Goal: Information Seeking & Learning: Find specific page/section

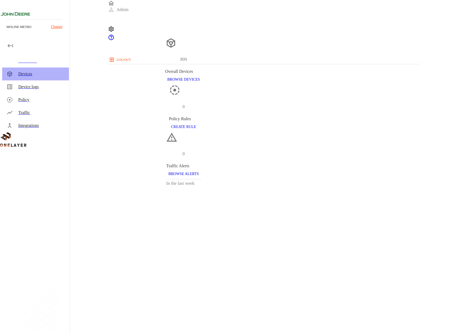
click at [24, 78] on div "Devices" at bounding box center [35, 74] width 67 height 13
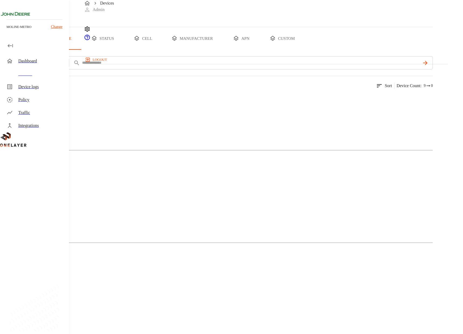
click at [221, 50] on button "manufacturer" at bounding box center [192, 38] width 58 height 23
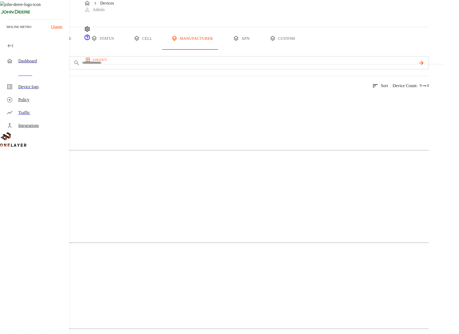
click at [37, 69] on button "add filter" at bounding box center [18, 62] width 37 height 13
click at [110, 96] on div "Type" at bounding box center [117, 100] width 59 height 15
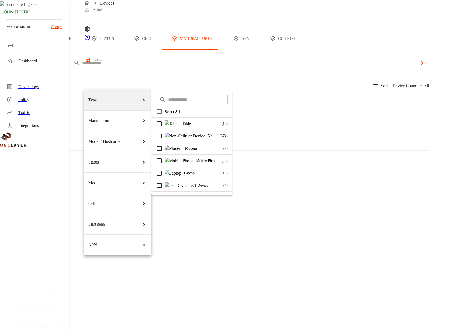
click at [182, 122] on p "Tablet" at bounding box center [200, 124] width 36 height 6
click at [198, 132] on div "Non-Cellular Device ( 374 )" at bounding box center [191, 136] width 81 height 12
click at [251, 112] on div at bounding box center [229, 167] width 459 height 334
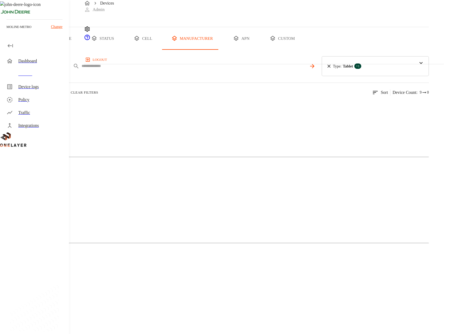
click at [179, 70] on input "text" at bounding box center [194, 66] width 225 height 8
type input "****"
click at [401, 69] on icon at bounding box center [398, 66] width 6 height 6
click at [330, 68] on icon at bounding box center [328, 66] width 3 height 3
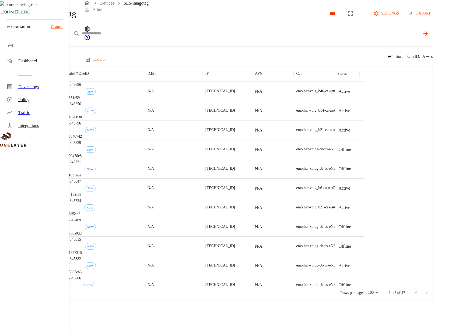
click at [222, 40] on div "IMEI ****" at bounding box center [236, 33] width 394 height 13
click at [222, 37] on input "text" at bounding box center [251, 34] width 338 height 8
click at [141, 55] on body "Devices SES-imagotag Admin logout moline-metro Change Dashboard Devices Device …" at bounding box center [231, 150] width 463 height 300
click at [146, 114] on li "IP" at bounding box center [150, 111] width 59 height 14
type input "**"
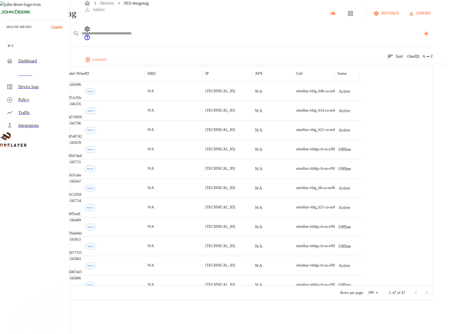
click at [188, 37] on input "text" at bounding box center [251, 34] width 338 height 8
type input "********"
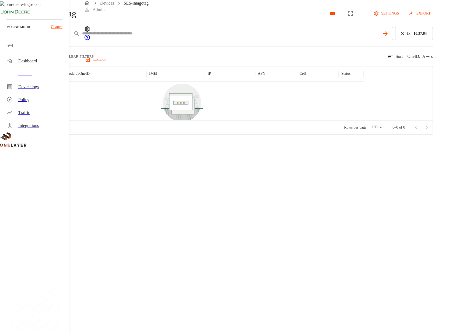
click at [404, 35] on icon at bounding box center [402, 33] width 3 height 3
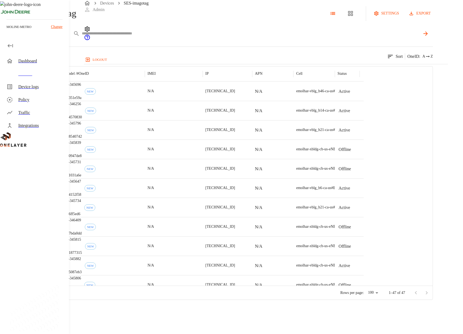
click at [304, 40] on div "IP **" at bounding box center [236, 33] width 394 height 13
click at [306, 37] on input "text" at bounding box center [251, 34] width 338 height 8
type input "**********"
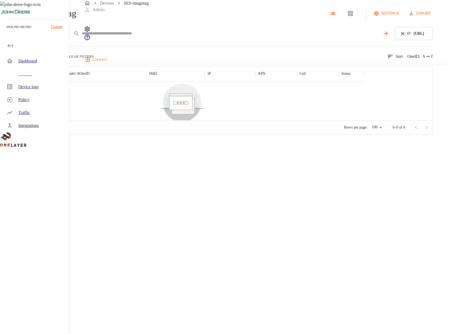
click at [264, 40] on div "IP **" at bounding box center [216, 33] width 354 height 13
click at [265, 37] on input "text" at bounding box center [231, 34] width 299 height 8
click at [402, 40] on div "IP : [TECHNICAL_ID]" at bounding box center [414, 33] width 38 height 13
click at [404, 35] on icon at bounding box center [402, 33] width 3 height 3
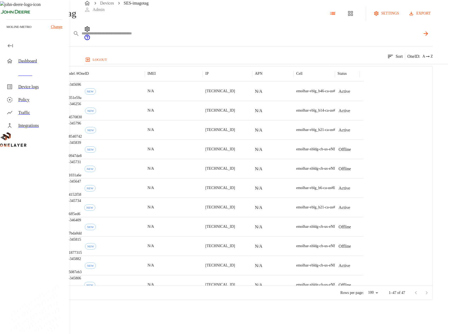
click at [351, 37] on input "text" at bounding box center [251, 34] width 338 height 8
drag, startPoint x: 290, startPoint y: 115, endPoint x: 308, endPoint y: 117, distance: 18.3
click at [252, 101] on div "[TECHNICAL_ID]" at bounding box center [227, 91] width 49 height 19
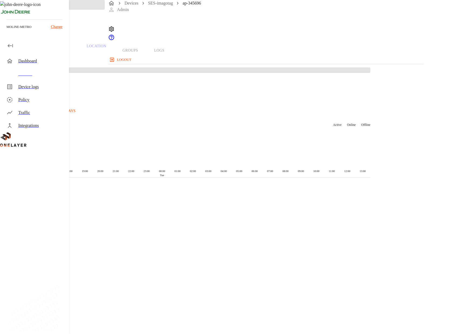
click at [311, 115] on div "Overview Traffic Location Groups Logs Device historical data Last 24h Last 7 da…" at bounding box center [185, 113] width 370 height 226
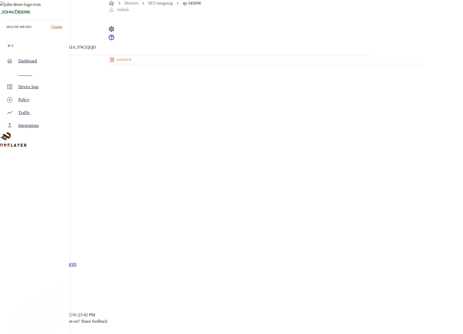
click at [272, 208] on p "[TECHNICAL_ID]" at bounding box center [185, 211] width 344 height 6
copy p "[TECHNICAL_ID]"
click at [179, 156] on p "#0351e59a" at bounding box center [185, 159] width 344 height 6
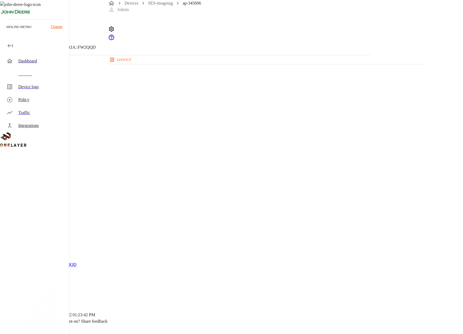
click at [179, 156] on p "#0351e59a" at bounding box center [185, 159] width 344 height 6
copy p "0351e59a"
click at [6, 31] on icon at bounding box center [3, 27] width 6 height 6
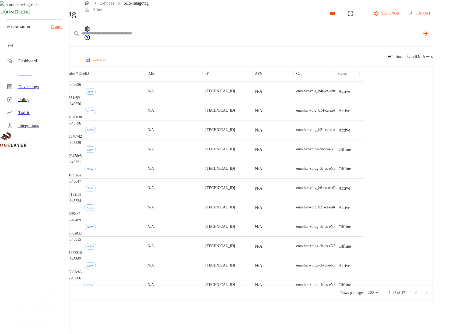
click at [150, 40] on div "IP **" at bounding box center [236, 33] width 394 height 13
click at [141, 55] on body "Devices SES-imagotag Admin logout moline-metro Change Dashboard Devices Device …" at bounding box center [231, 150] width 463 height 300
click at [148, 98] on li "OneID" at bounding box center [150, 96] width 59 height 14
type input "**"
click at [185, 37] on input "text" at bounding box center [251, 34] width 338 height 8
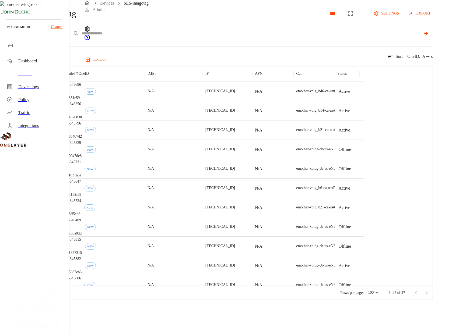
paste input "********"
type input "********"
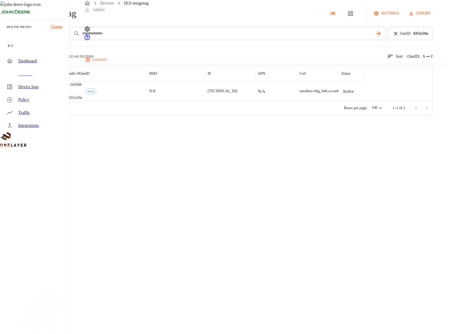
click at [398, 37] on icon at bounding box center [395, 34] width 6 height 6
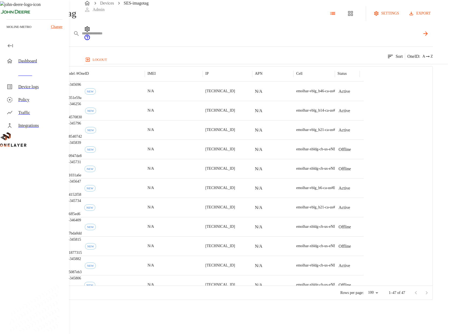
click at [144, 52] on body "Devices SES-imagotag Admin logout moline-metro Change Dashboard Devices Device …" at bounding box center [231, 150] width 463 height 300
click at [147, 64] on li "IMEI" at bounding box center [150, 67] width 59 height 14
type input "****"
click at [172, 60] on div "47 results match your criteria. Sort OneID : A Z" at bounding box center [216, 53] width 433 height 13
click at [16, 60] on p "47 results" at bounding box center [8, 56] width 16 height 6
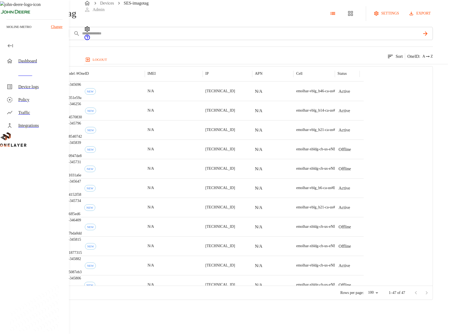
click at [16, 60] on p "47 results" at bounding box center [8, 56] width 16 height 6
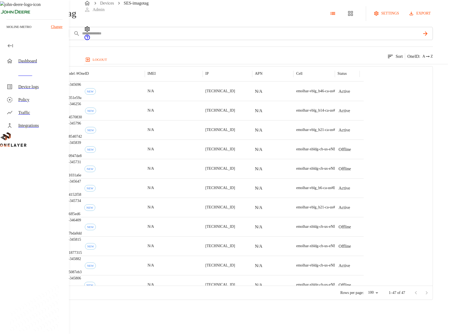
click at [16, 60] on p "47 results" at bounding box center [8, 56] width 16 height 6
click at [405, 296] on p "1–47 of 47" at bounding box center [396, 292] width 16 height 5
click at [16, 60] on p "47 results" at bounding box center [8, 56] width 16 height 6
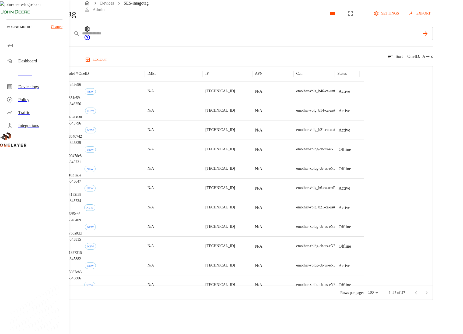
click at [43, 73] on div "Devices" at bounding box center [41, 74] width 46 height 6
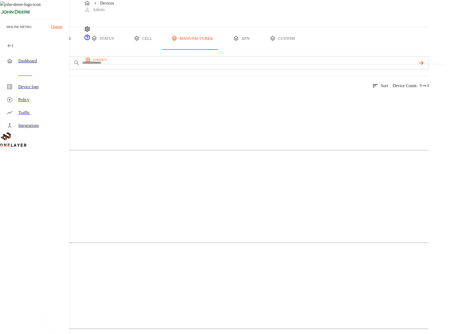
click at [82, 50] on button "type" at bounding box center [62, 38] width 40 height 23
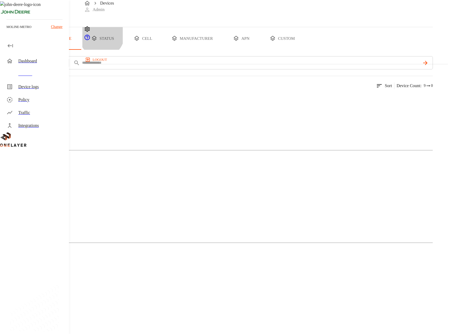
click at [123, 50] on button "status" at bounding box center [102, 38] width 40 height 23
click at [163, 50] on button "cell" at bounding box center [143, 38] width 40 height 23
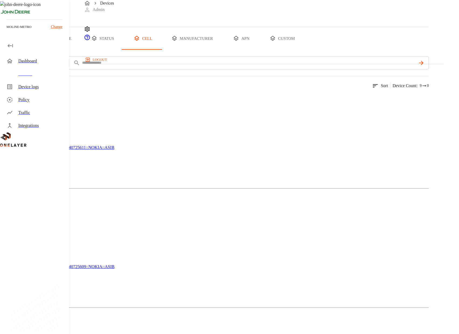
click at [37, 69] on button "add filter" at bounding box center [18, 62] width 37 height 13
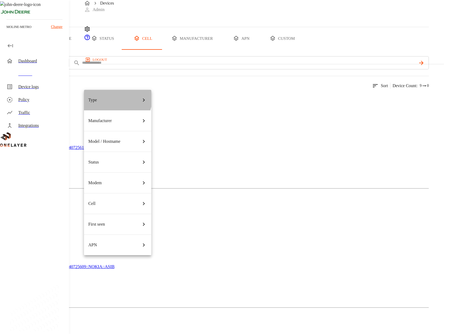
click at [110, 97] on div "Type" at bounding box center [117, 100] width 59 height 15
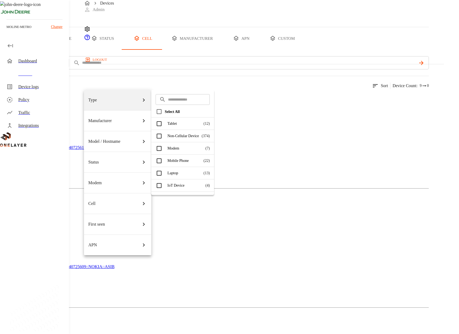
click at [179, 125] on p "Tablet" at bounding box center [183, 124] width 33 height 6
click at [198, 123] on p "Tablet" at bounding box center [183, 124] width 33 height 6
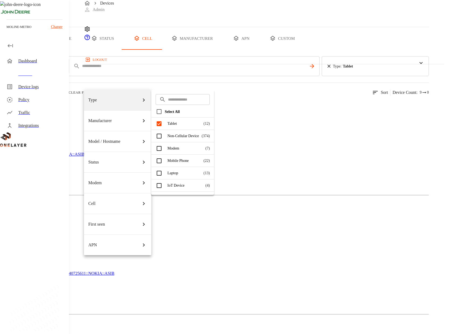
click at [198, 123] on p "Tablet" at bounding box center [183, 124] width 33 height 6
click at [198, 123] on p "Tablet" at bounding box center [192, 124] width 51 height 6
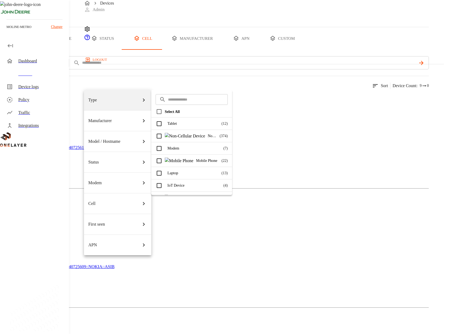
click at [105, 85] on div at bounding box center [229, 167] width 459 height 334
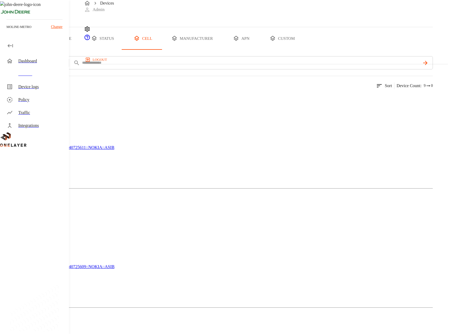
click at [108, 82] on div at bounding box center [231, 167] width 463 height 334
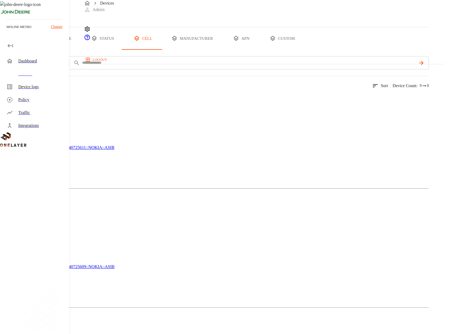
click at [37, 69] on button "add filter" at bounding box center [18, 62] width 37 height 13
click at [200, 113] on div at bounding box center [229, 167] width 459 height 334
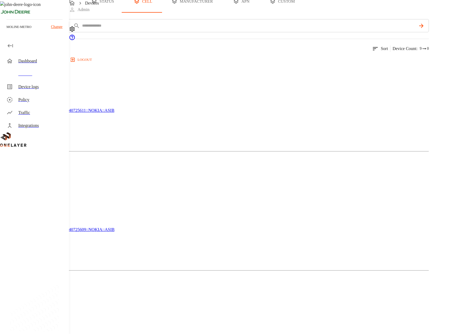
scroll to position [30, 0]
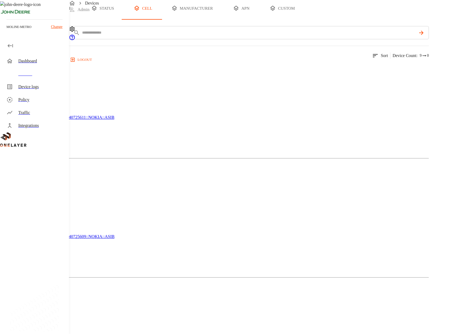
click at [182, 59] on div "899 results match your criteria. Sort Device count : 9 0" at bounding box center [214, 52] width 428 height 13
click at [37, 39] on button "add filter" at bounding box center [18, 32] width 37 height 13
click at [52, 246] on div at bounding box center [229, 167] width 459 height 334
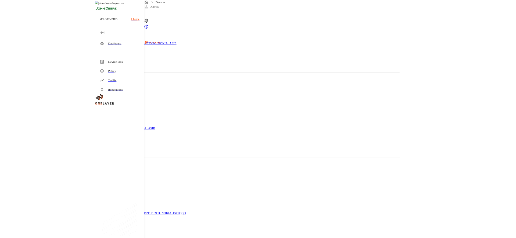
scroll to position [0, 0]
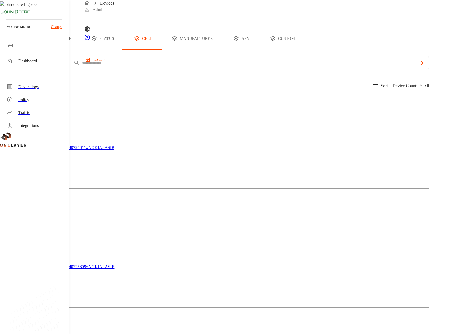
click at [250, 17] on div "Devices Admin logout" at bounding box center [264, 32] width 360 height 64
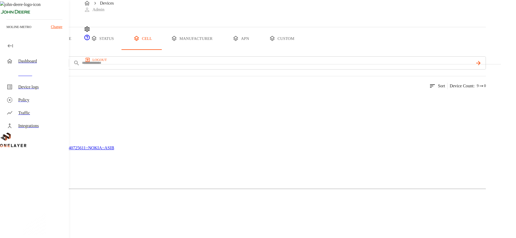
click at [137, 27] on div "Devices" at bounding box center [243, 13] width 486 height 27
click at [30, 19] on span "Devices" at bounding box center [15, 13] width 30 height 11
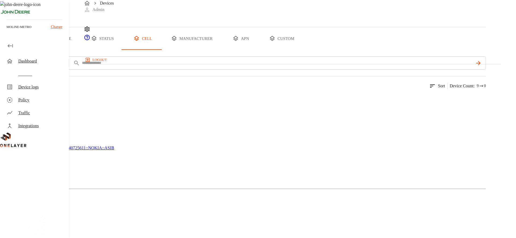
click at [188, 22] on div "Devices" at bounding box center [243, 13] width 486 height 27
click at [19, 89] on p "899 results" at bounding box center [9, 86] width 19 height 6
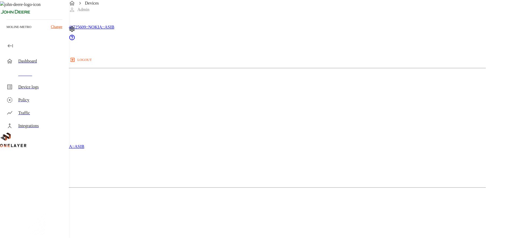
scroll to position [303, 0]
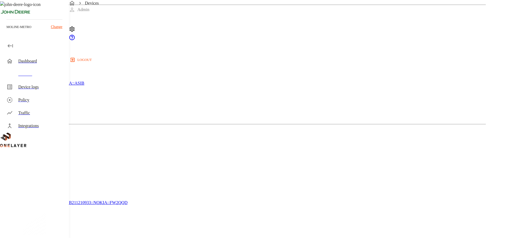
click at [456, 224] on div at bounding box center [258, 119] width 516 height 238
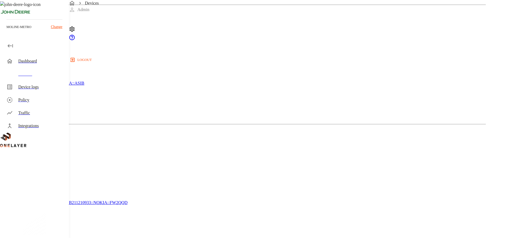
drag, startPoint x: 456, startPoint y: 224, endPoint x: 459, endPoint y: 223, distance: 3.0
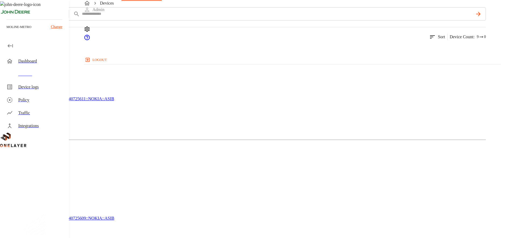
scroll to position [0, 0]
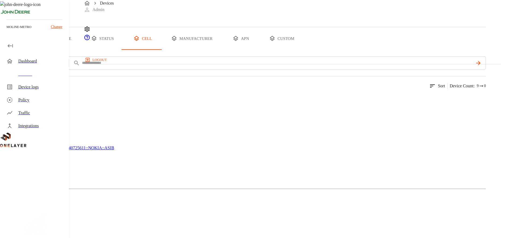
click at [408, 89] on div "899 results match your criteria. Sort Device count : 9 0" at bounding box center [243, 82] width 486 height 13
click at [19, 89] on p "899 results" at bounding box center [9, 86] width 19 height 6
click at [221, 50] on button "manufacturer" at bounding box center [192, 38] width 58 height 23
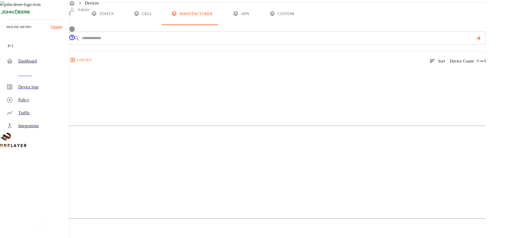
scroll to position [25, 0]
click at [19, 64] on p "899 results" at bounding box center [9, 61] width 19 height 6
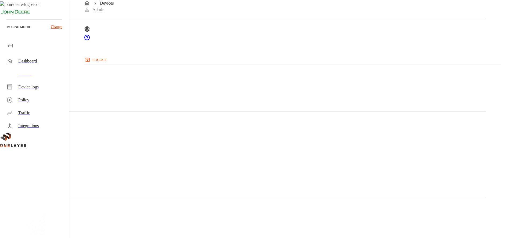
scroll to position [0, 0]
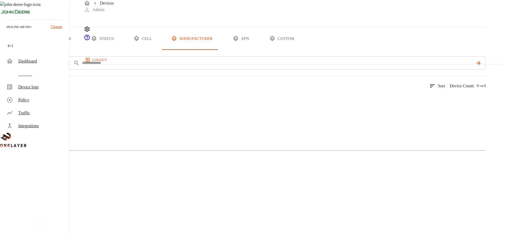
click at [238, 89] on div "899 results match your criteria. Sort Device count : 9 0" at bounding box center [243, 82] width 486 height 13
click at [217, 104] on div at bounding box center [258, 119] width 516 height 238
click at [37, 69] on button "add filter" at bounding box center [18, 62] width 37 height 13
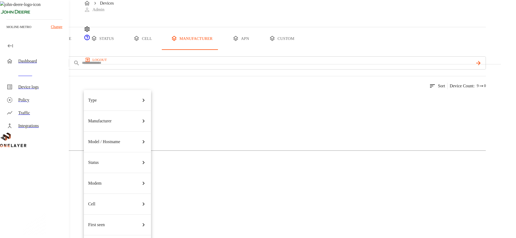
click at [184, 87] on div at bounding box center [258, 119] width 516 height 238
click at [19, 89] on p "899 results" at bounding box center [9, 86] width 19 height 6
click at [163, 50] on button "cell" at bounding box center [143, 38] width 40 height 23
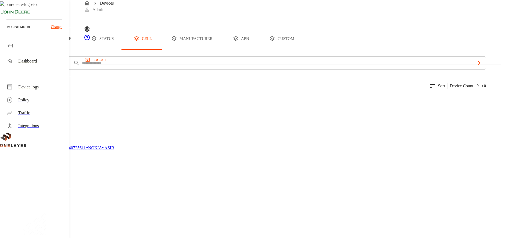
click at [19, 89] on p "899 results" at bounding box center [9, 86] width 19 height 6
click at [270, 89] on div "899 results match your criteria. Sort Device count : 9 0" at bounding box center [243, 82] width 486 height 13
click at [37, 69] on button "add filter" at bounding box center [18, 62] width 37 height 13
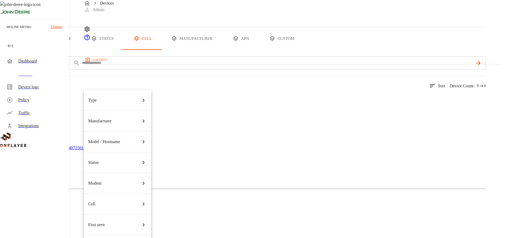
click at [104, 97] on div "Type" at bounding box center [117, 100] width 59 height 15
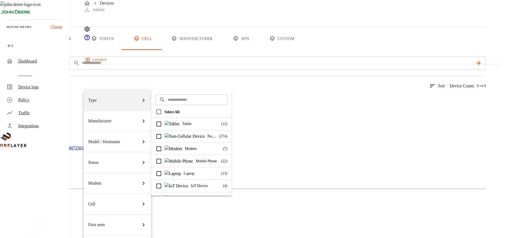
click at [170, 122] on img at bounding box center [172, 124] width 15 height 6
click at [116, 155] on div "Status" at bounding box center [117, 162] width 59 height 15
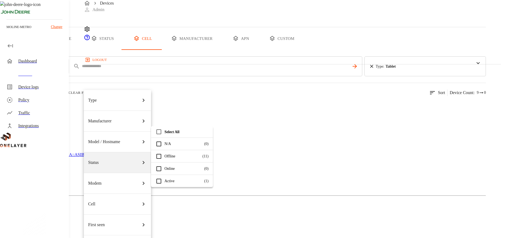
click at [168, 169] on p "Online" at bounding box center [183, 168] width 37 height 6
click at [230, 109] on div at bounding box center [258, 119] width 516 height 238
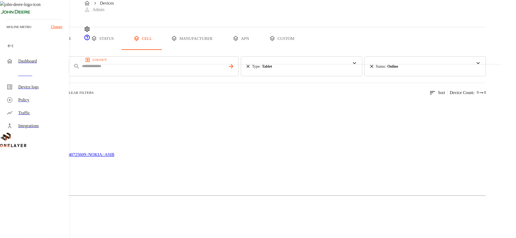
click at [251, 69] on icon at bounding box center [248, 65] width 5 height 5
click at [375, 69] on icon at bounding box center [371, 65] width 5 height 5
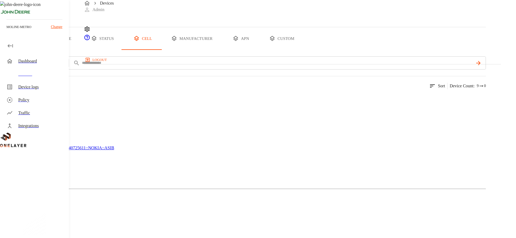
click at [255, 89] on div "899 results match your criteria. Sort Device count : 9 0" at bounding box center [243, 82] width 486 height 13
click at [177, 83] on div at bounding box center [258, 119] width 516 height 238
click at [42, 50] on button "all devices" at bounding box center [21, 38] width 42 height 23
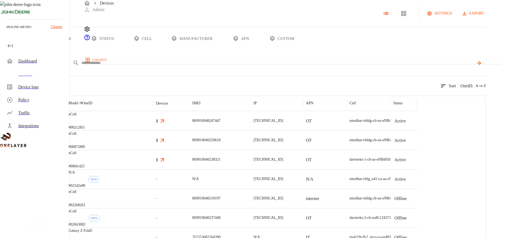
click at [192, 67] on input "text" at bounding box center [278, 63] width 392 height 8
type input "****"
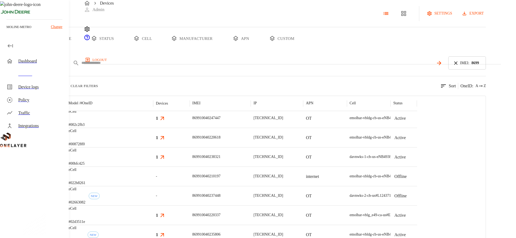
scroll to position [3, 0]
click at [459, 66] on icon at bounding box center [456, 63] width 6 height 6
click at [435, 67] on input "text" at bounding box center [278, 63] width 392 height 8
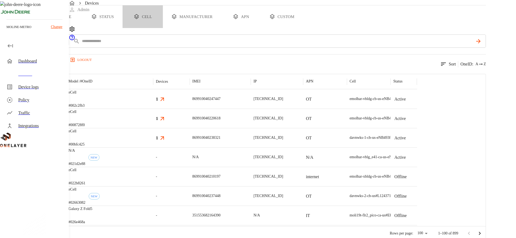
click at [163, 28] on button "cell" at bounding box center [143, 16] width 40 height 23
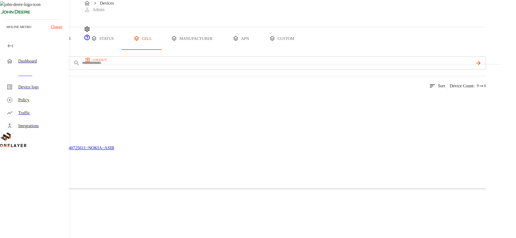
click at [37, 69] on button "add filter" at bounding box center [18, 62] width 37 height 13
click at [167, 103] on div at bounding box center [258, 119] width 516 height 238
click at [175, 84] on div at bounding box center [258, 119] width 516 height 238
click at [175, 67] on input "text" at bounding box center [278, 63] width 392 height 8
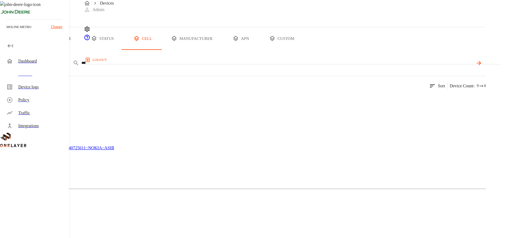
type input "****"
click at [37, 69] on button "add filter" at bounding box center [18, 62] width 37 height 13
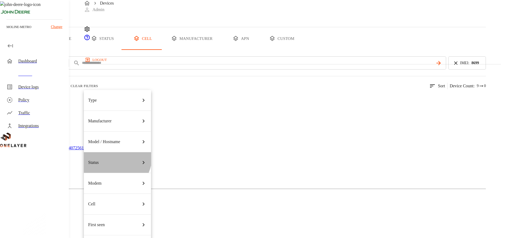
click at [110, 155] on div "Status" at bounding box center [117, 162] width 59 height 15
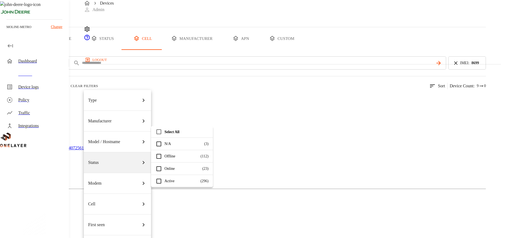
click at [180, 180] on p "Active" at bounding box center [181, 181] width 33 height 6
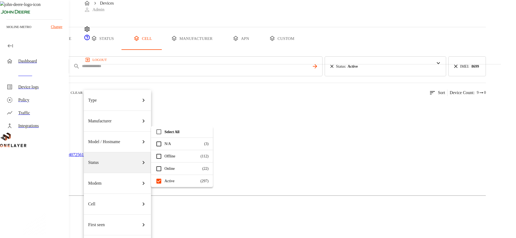
click at [258, 98] on div at bounding box center [258, 119] width 516 height 238
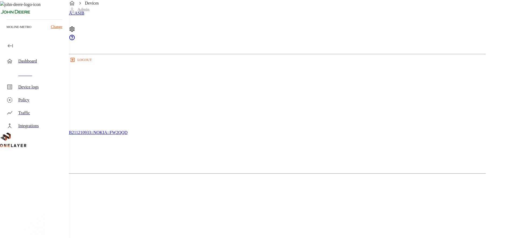
scroll to position [303, 0]
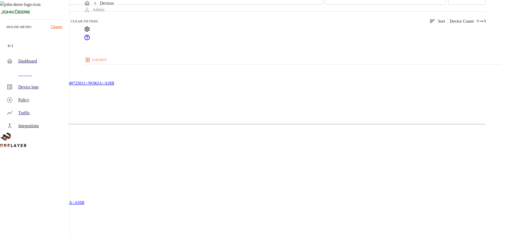
scroll to position [0, 0]
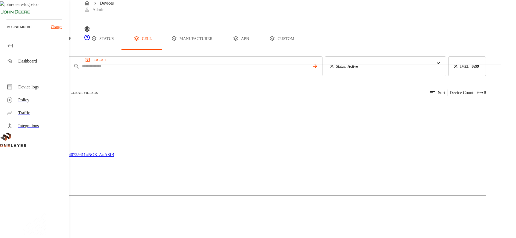
click at [395, 96] on div "297 results match your criteria. Clear Filters Sort Device count : 9 0" at bounding box center [243, 89] width 486 height 13
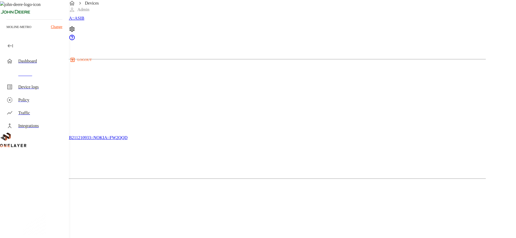
scroll to position [303, 0]
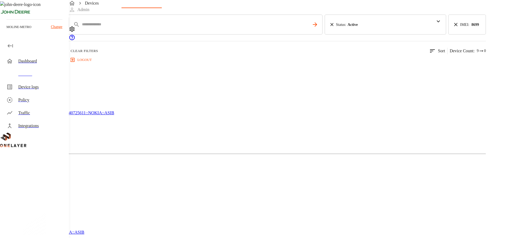
scroll to position [0, 0]
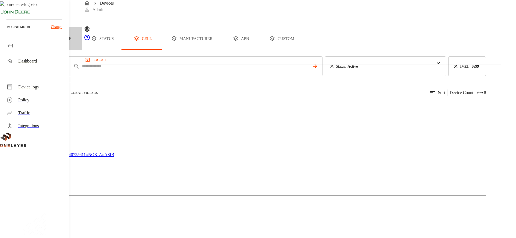
click at [82, 50] on button "type" at bounding box center [62, 38] width 40 height 23
click at [163, 50] on button "cell" at bounding box center [143, 38] width 40 height 23
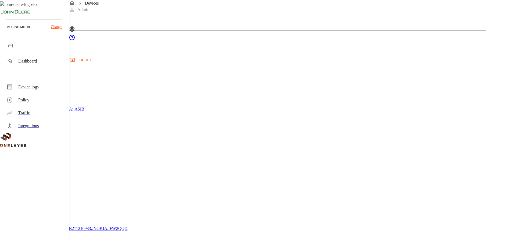
scroll to position [303, 0]
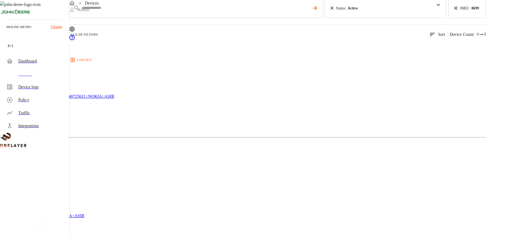
scroll to position [0, 0]
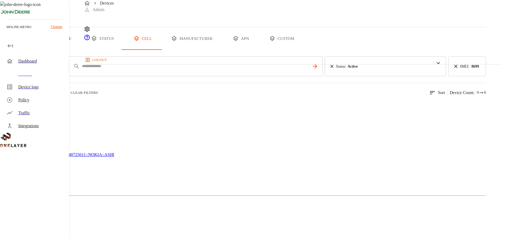
click at [123, 50] on button "status" at bounding box center [102, 38] width 40 height 23
click at [221, 50] on button "manufacturer" at bounding box center [192, 38] width 58 height 23
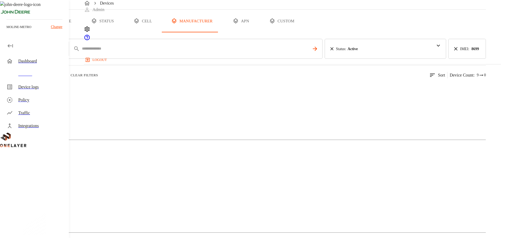
scroll to position [3, 0]
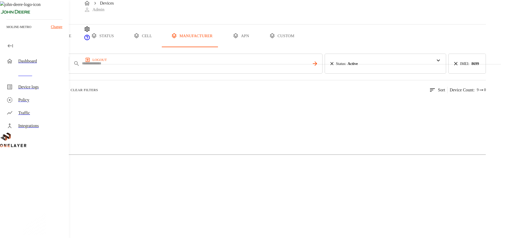
click at [295, 93] on div "297 results match your criteria. Clear Filters Sort Device count : 9 0" at bounding box center [243, 86] width 486 height 13
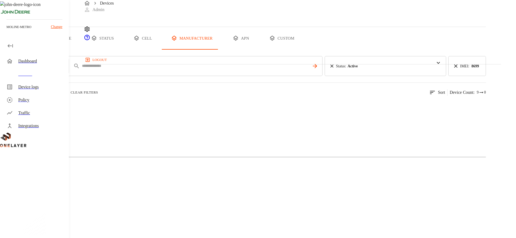
scroll to position [0, 0]
